Goal: Task Accomplishment & Management: Manage account settings

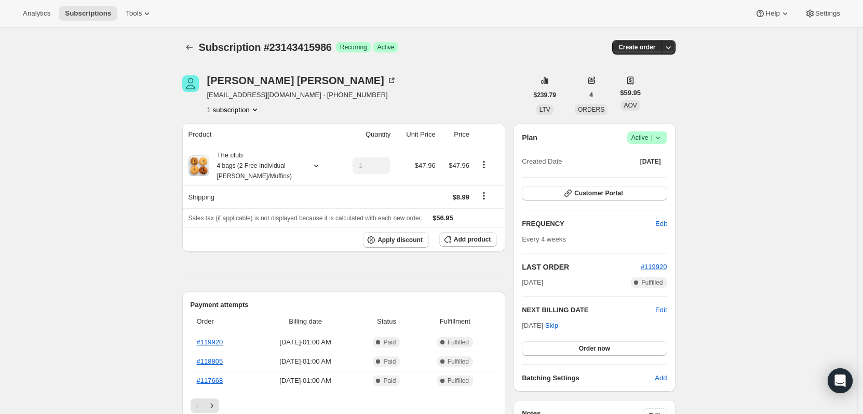
click at [667, 137] on span "Success Active |" at bounding box center [647, 137] width 40 height 12
click at [645, 172] on span "Cancel subscription" at bounding box center [650, 176] width 59 height 8
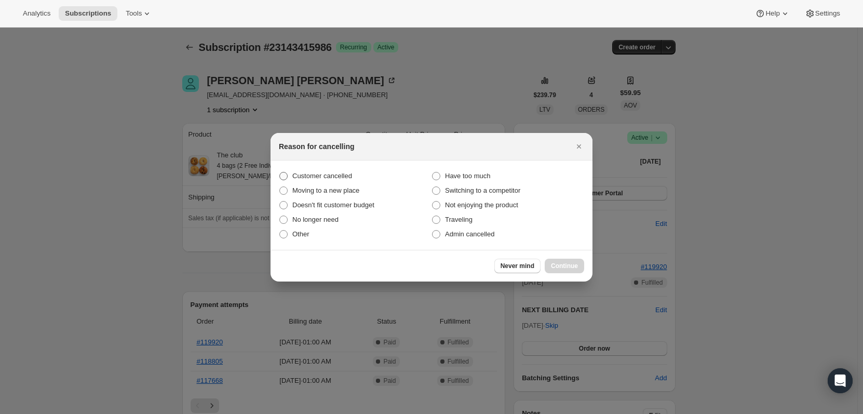
click at [286, 171] on span ":rbk:" at bounding box center [283, 175] width 9 height 9
click at [280, 172] on input "Customer cancelled" at bounding box center [279, 172] width 1 height 1
radio input "true"
click at [554, 270] on button "Continue" at bounding box center [564, 266] width 39 height 15
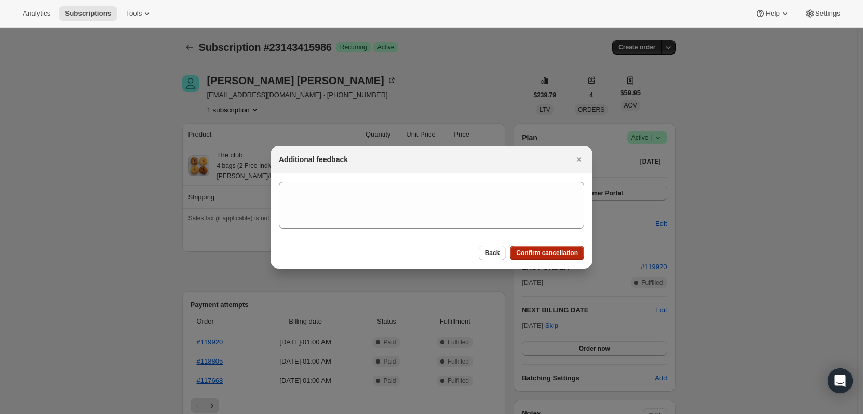
click at [552, 255] on span "Confirm cancellation" at bounding box center [547, 253] width 62 height 8
